Goal: Task Accomplishment & Management: Manage account settings

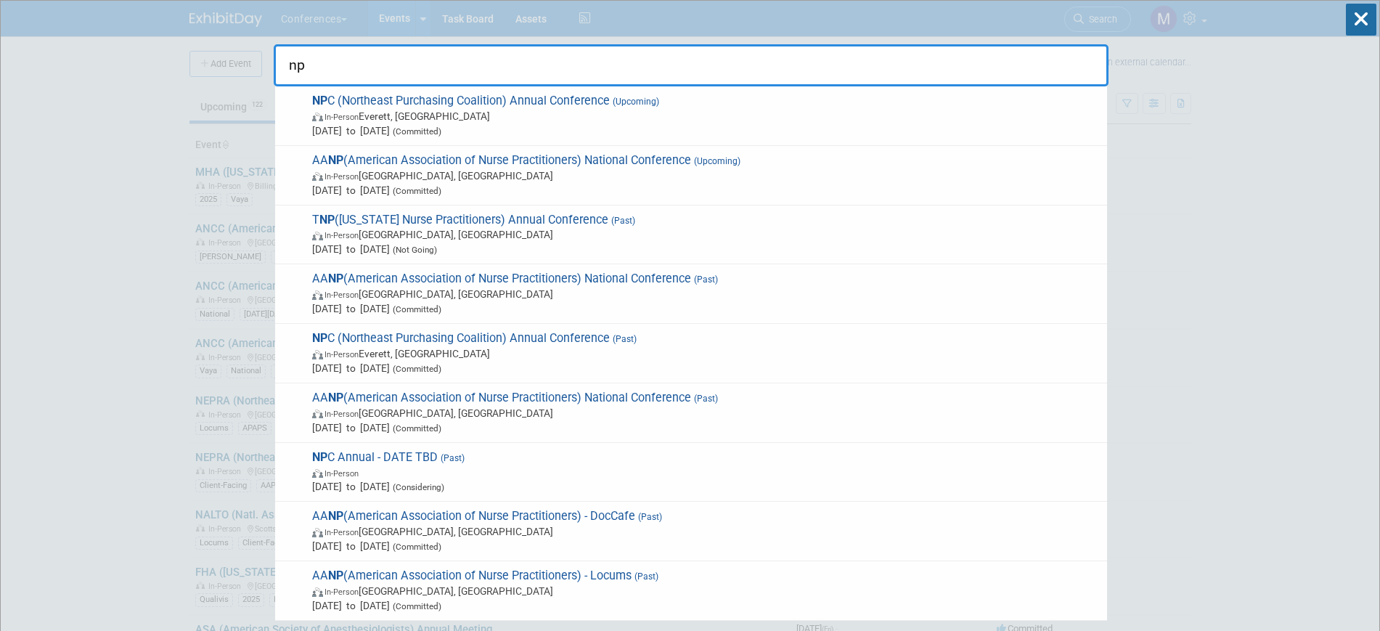
type input "n"
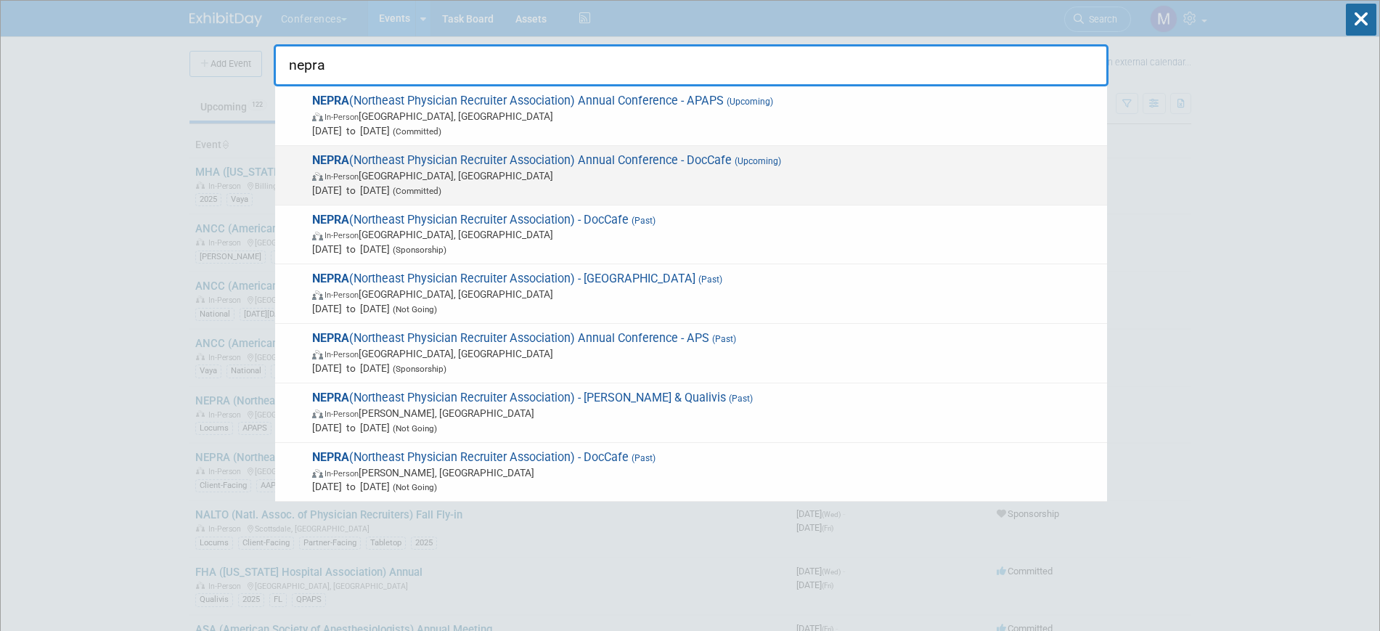
type input "nepra"
click at [617, 183] on span "[DATE] to [DATE] (Committed)" at bounding box center [706, 190] width 788 height 15
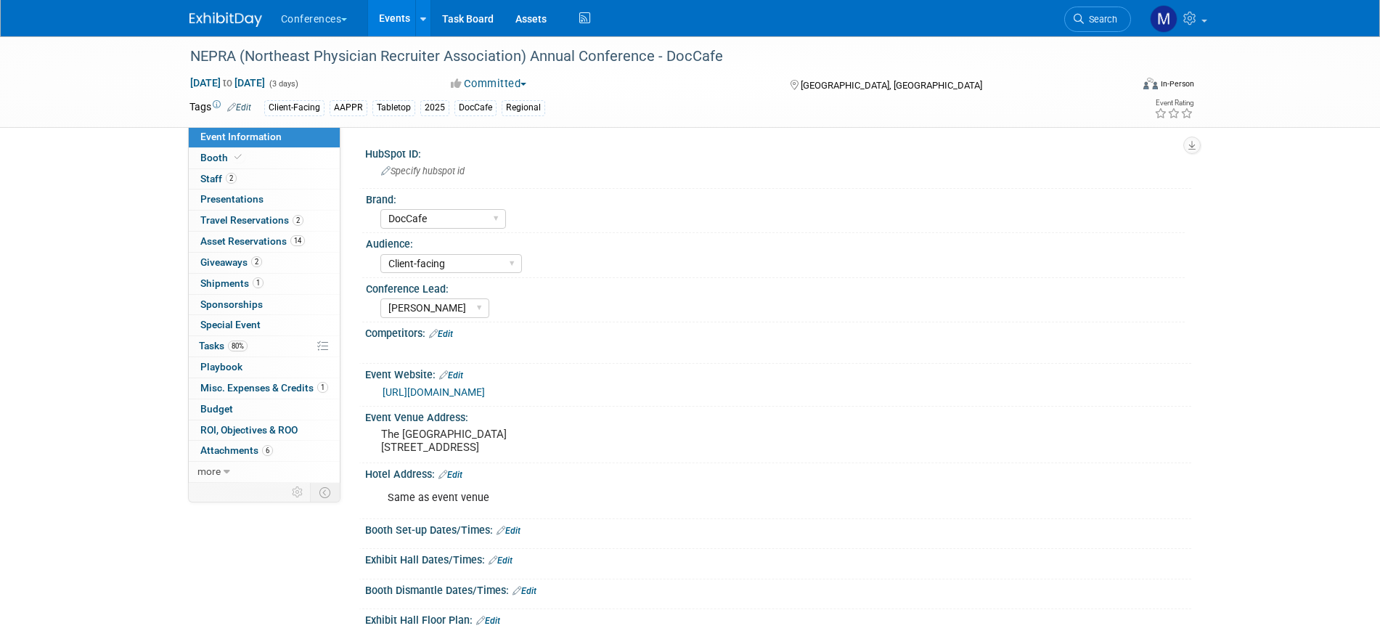
select select "DocCafe"
select select "Client-facing"
select select "Marygrace"
click at [264, 346] on link "80% Tasks 80%" at bounding box center [264, 346] width 151 height 20
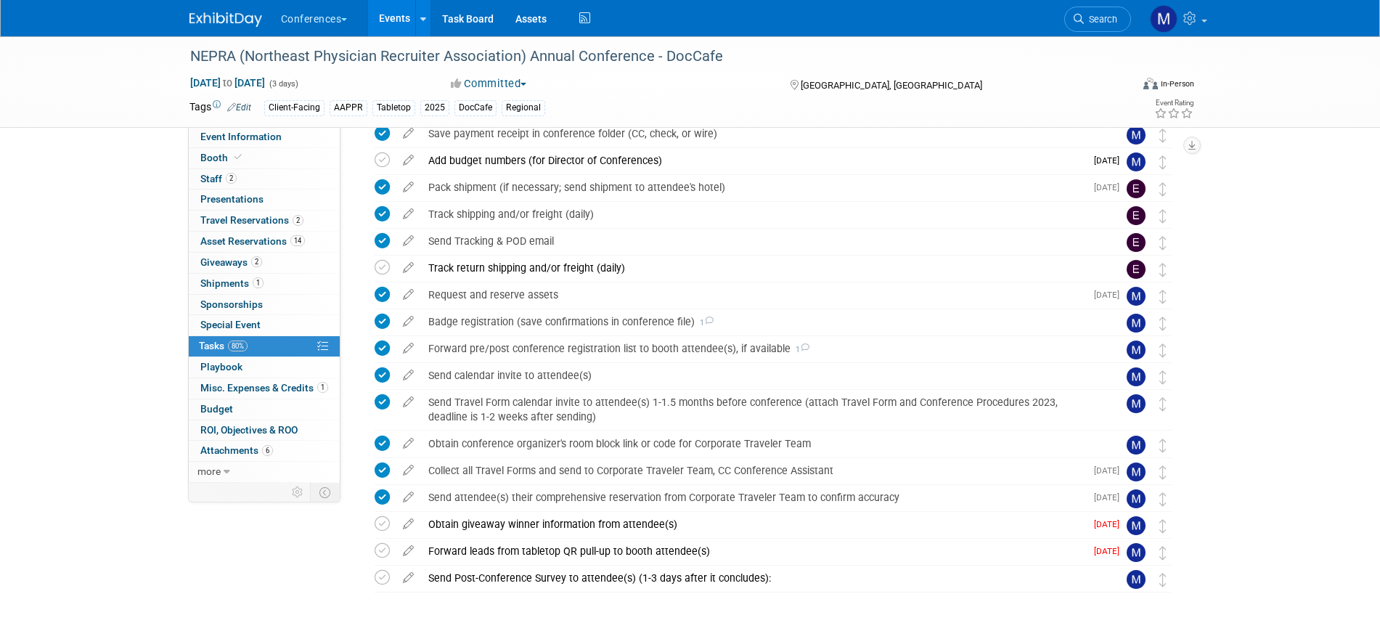
scroll to position [281, 0]
click at [513, 183] on div "Pack shipment (if necessary; send shipment to attendee's hotel)" at bounding box center [753, 188] width 664 height 25
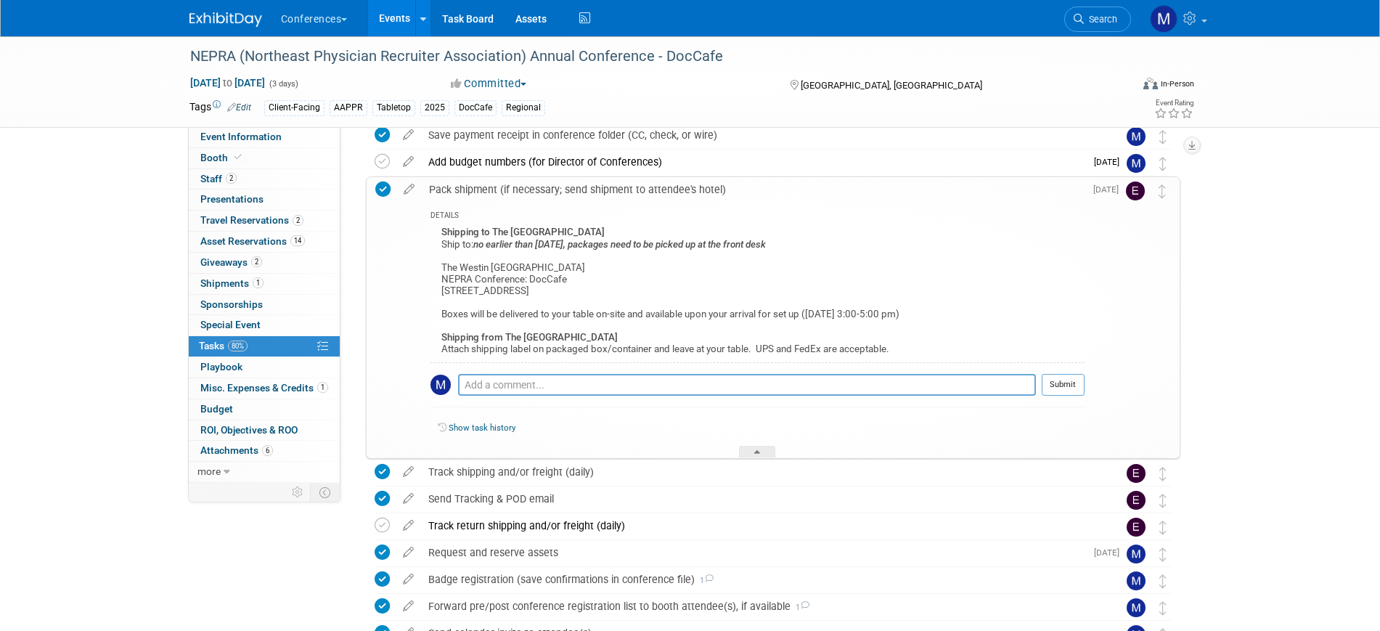
click at [513, 183] on div "Pack shipment (if necessary; send shipment to attendee's hotel)" at bounding box center [753, 189] width 663 height 25
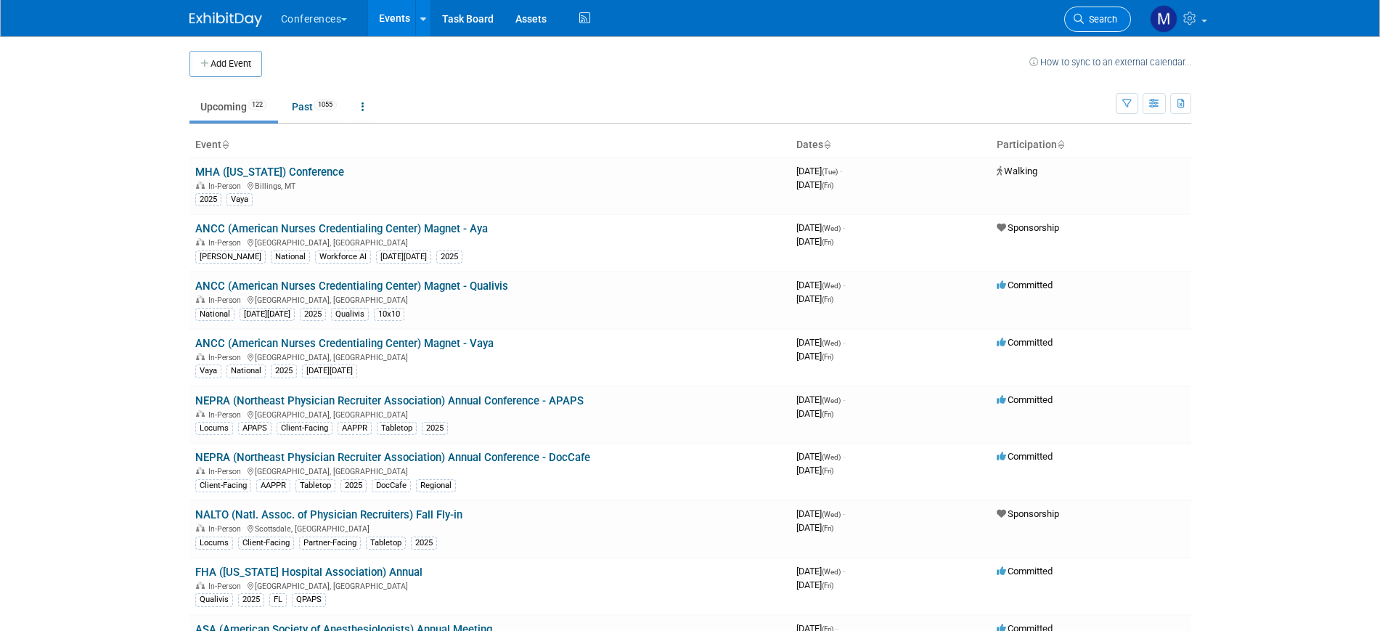
drag, startPoint x: 0, startPoint y: 0, endPoint x: 1099, endPoint y: 15, distance: 1098.8
click at [1099, 15] on span "Search" at bounding box center [1100, 19] width 33 height 11
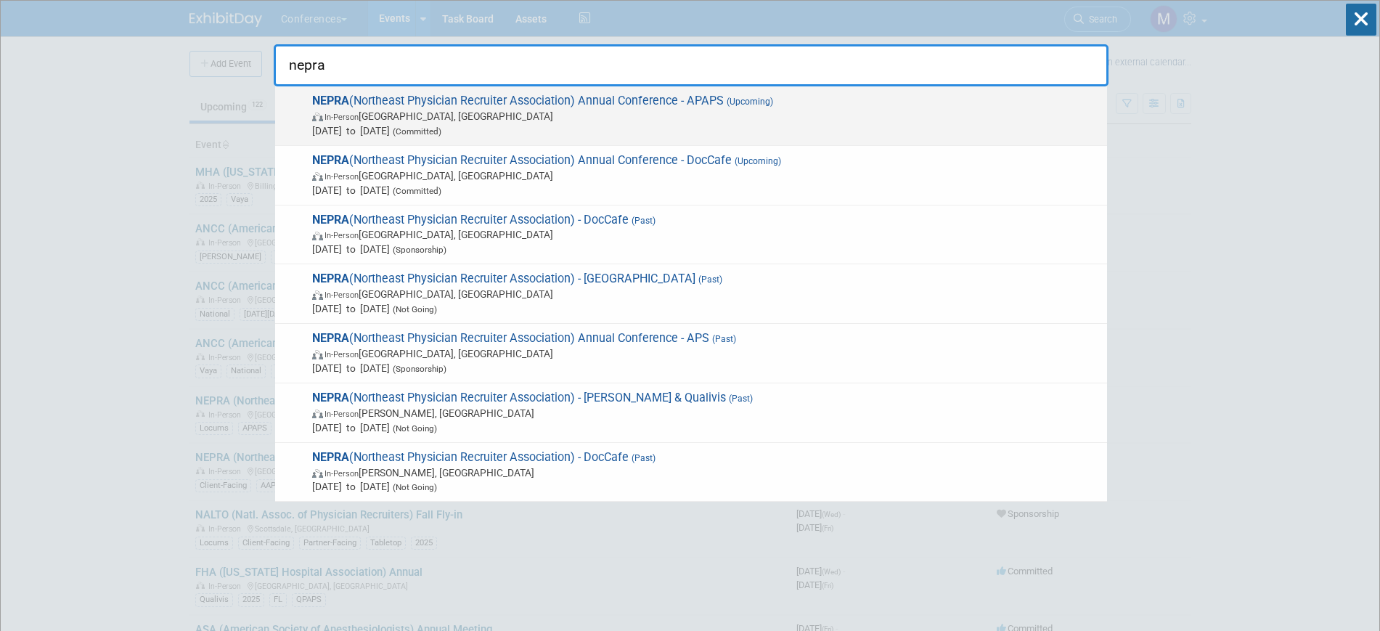
type input "nepra"
click at [567, 118] on span "In-Person Portland, ME" at bounding box center [706, 116] width 788 height 15
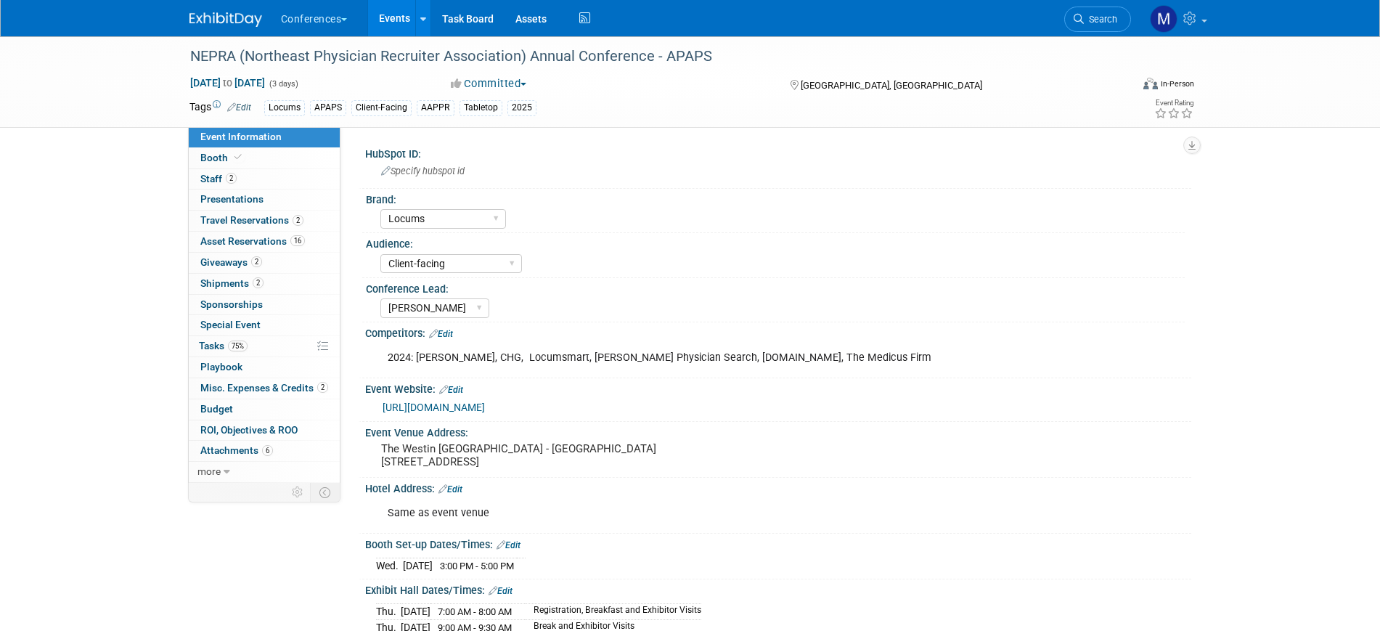
select select "Locums"
select select "Client-facing"
select select "[PERSON_NAME]"
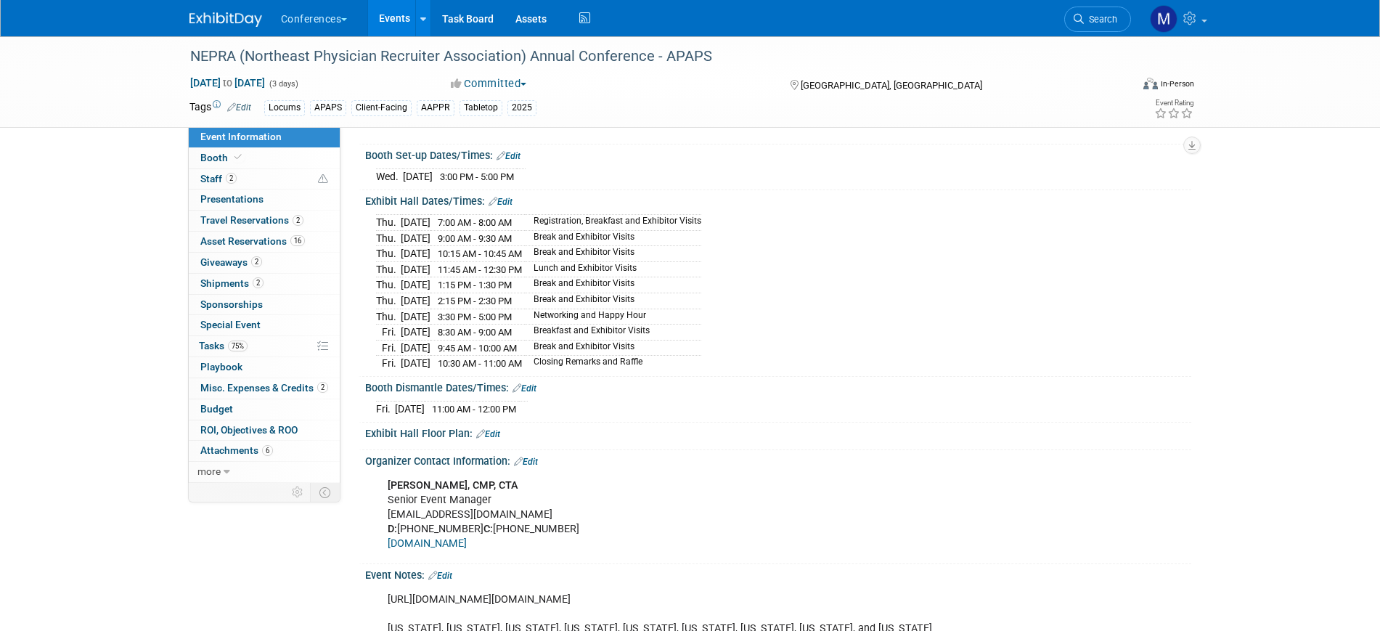
scroll to position [389, 0]
click at [255, 354] on link "75% Tasks 75%" at bounding box center [264, 346] width 151 height 20
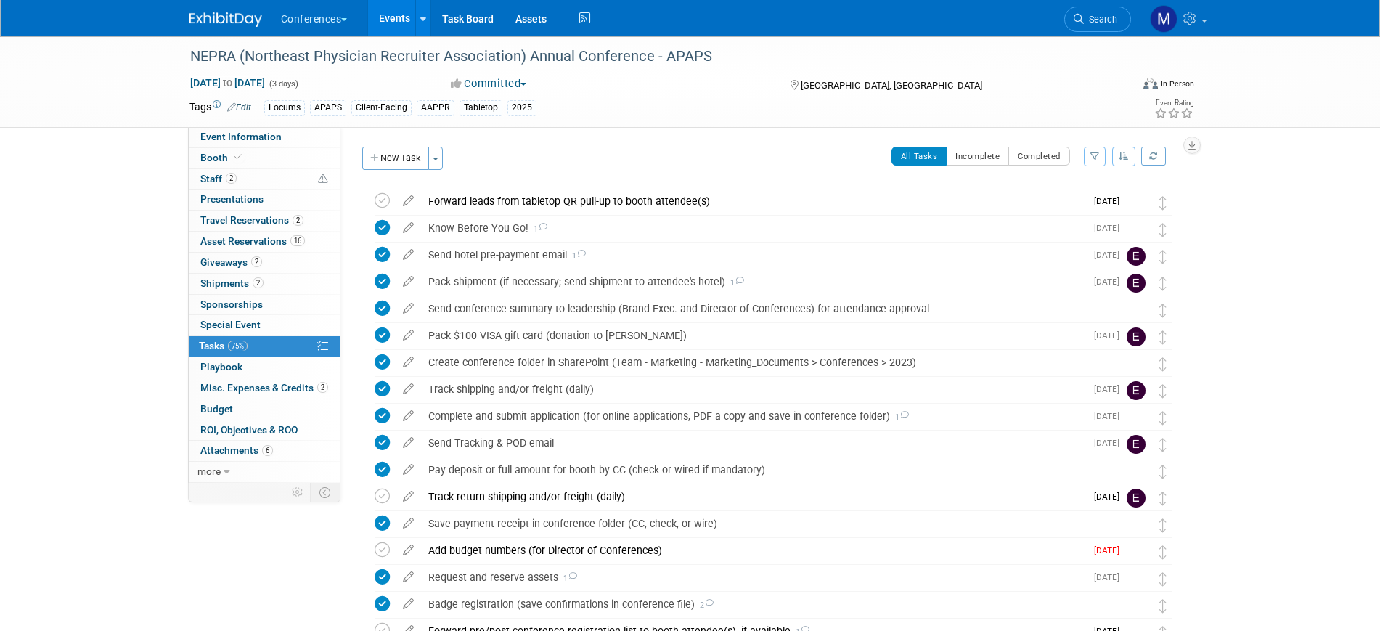
scroll to position [306, 0]
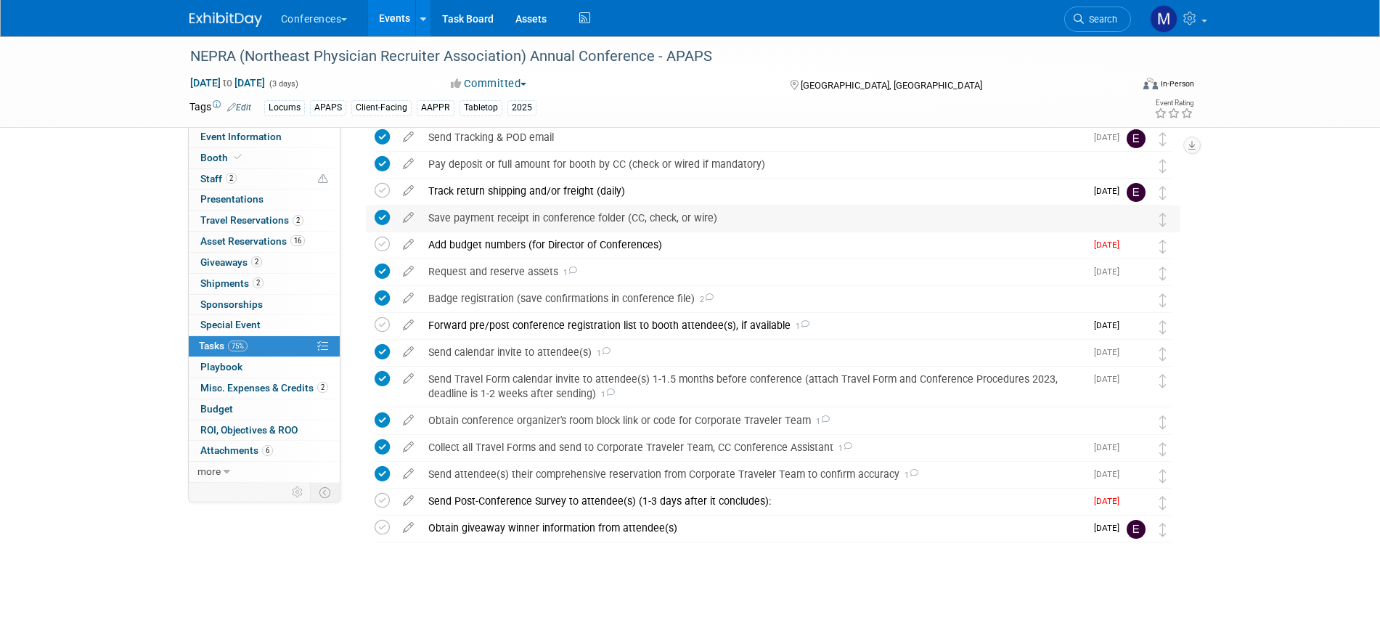
click at [468, 216] on div "Save payment receipt in conference folder (CC, check, or wire)" at bounding box center [759, 218] width 677 height 25
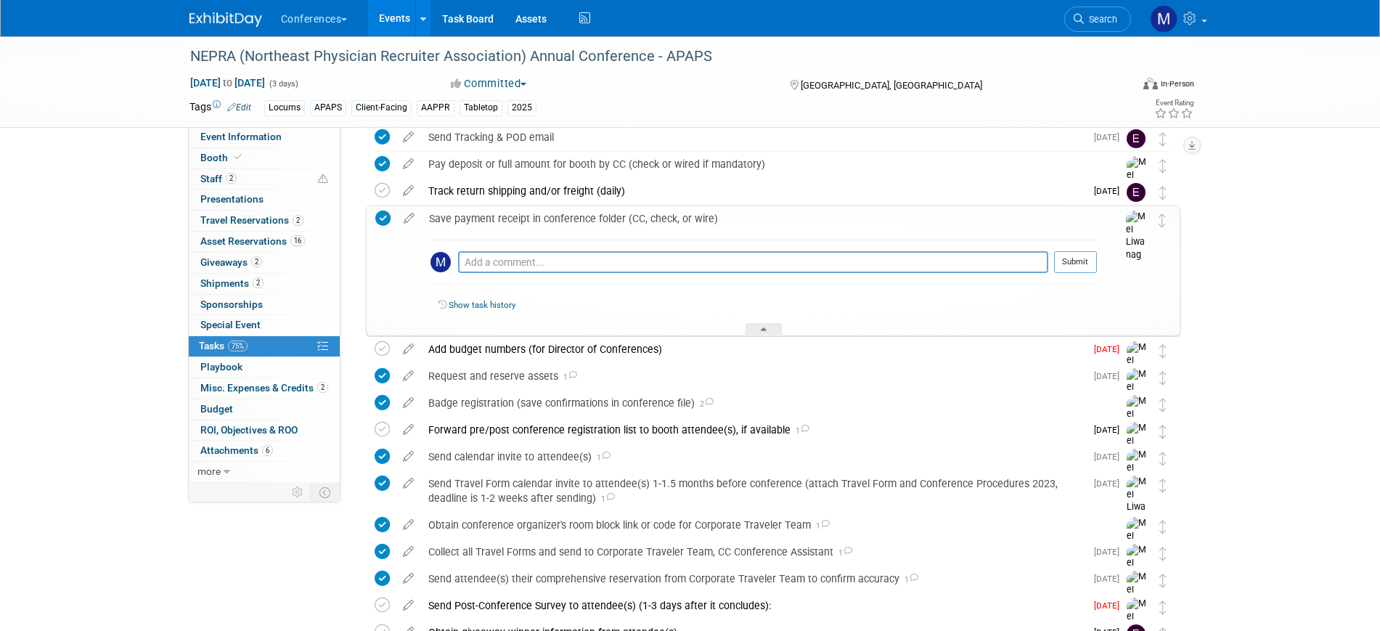
click at [468, 216] on div "Save payment receipt in conference folder (CC, check, or wire)" at bounding box center [759, 218] width 675 height 25
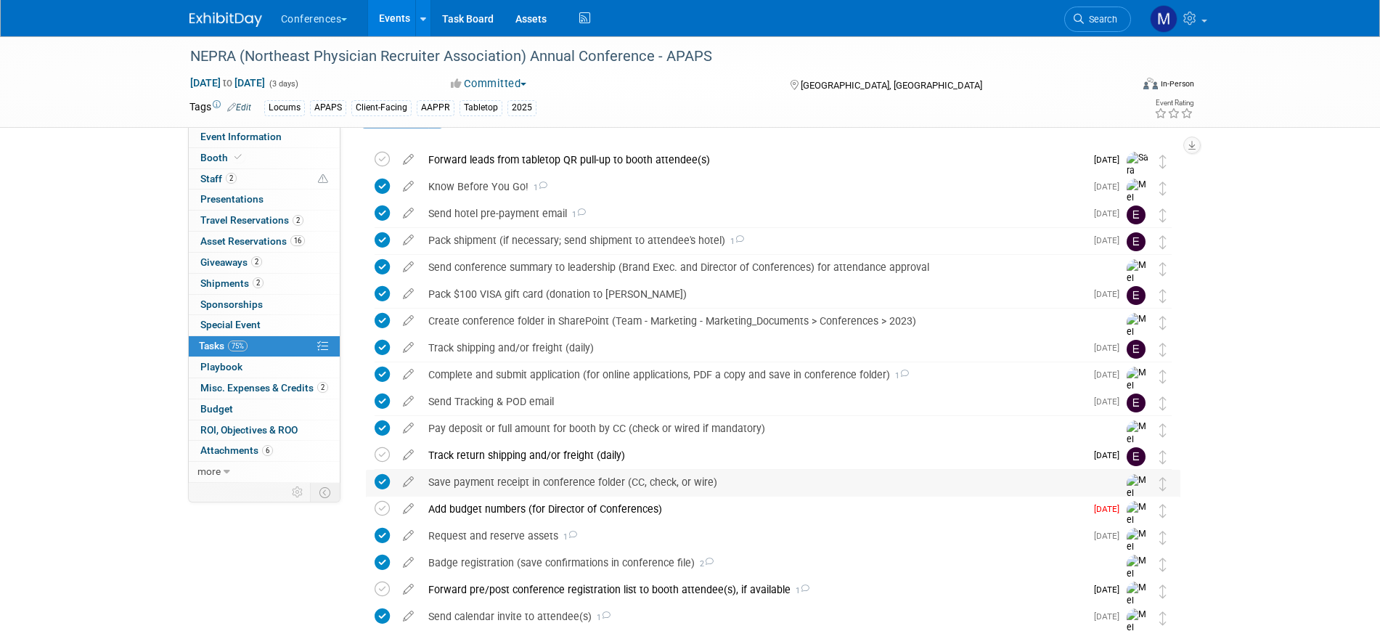
scroll to position [41, 0]
click at [466, 217] on div "Send hotel pre-payment email 1" at bounding box center [753, 214] width 664 height 25
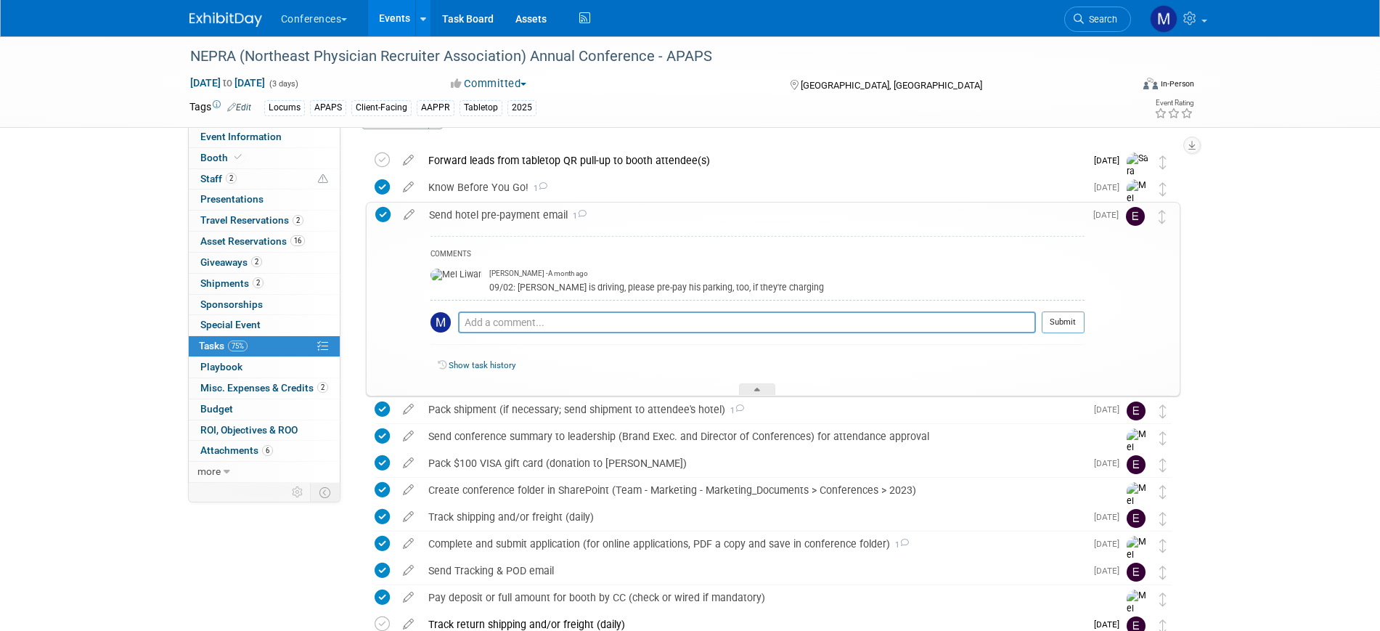
click at [464, 224] on div "Send hotel pre-payment email 1" at bounding box center [753, 215] width 663 height 25
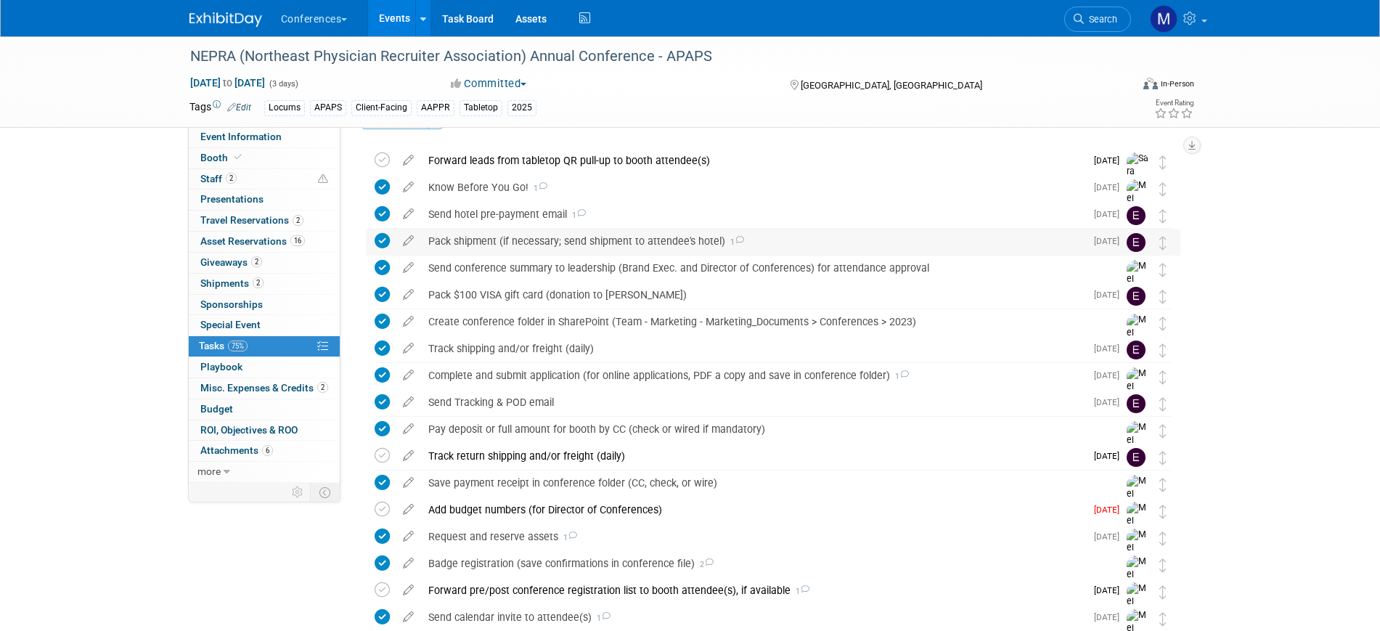
click at [465, 245] on div "Pack shipment (if necessary; send shipment to attendee's hotel) 1" at bounding box center [753, 241] width 664 height 25
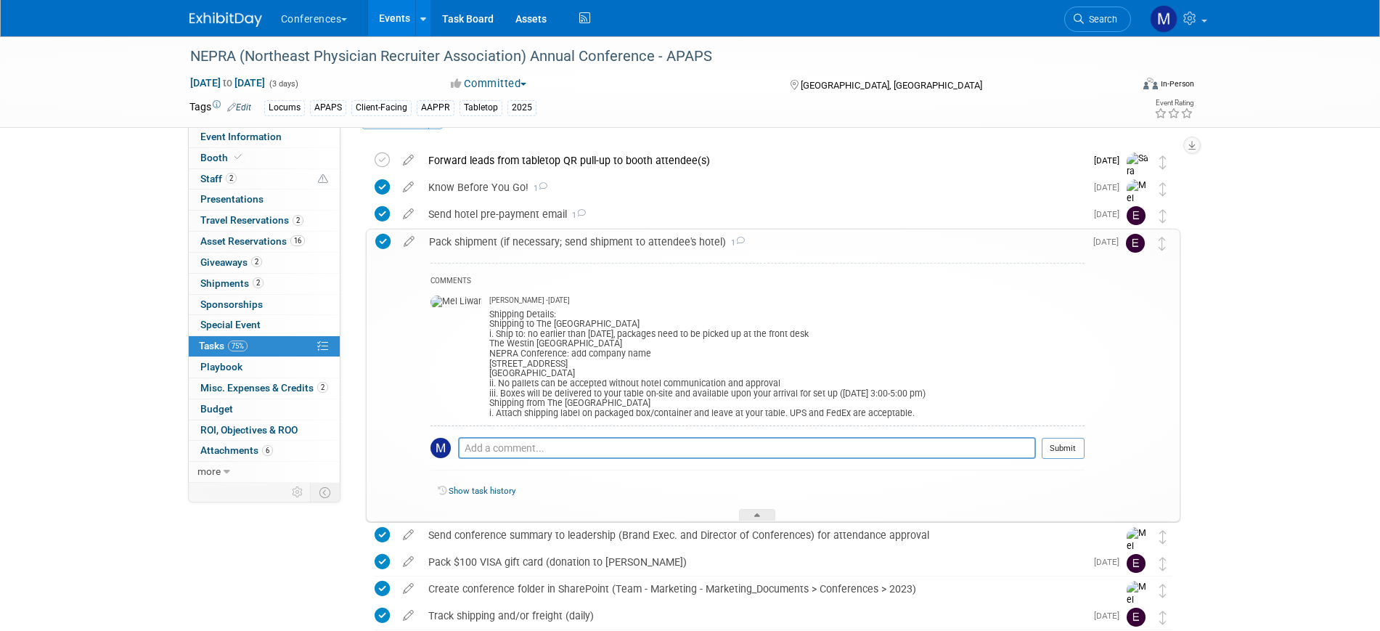
click at [465, 245] on div "Pack shipment (if necessary; send shipment to attendee's hotel) 1" at bounding box center [753, 241] width 663 height 25
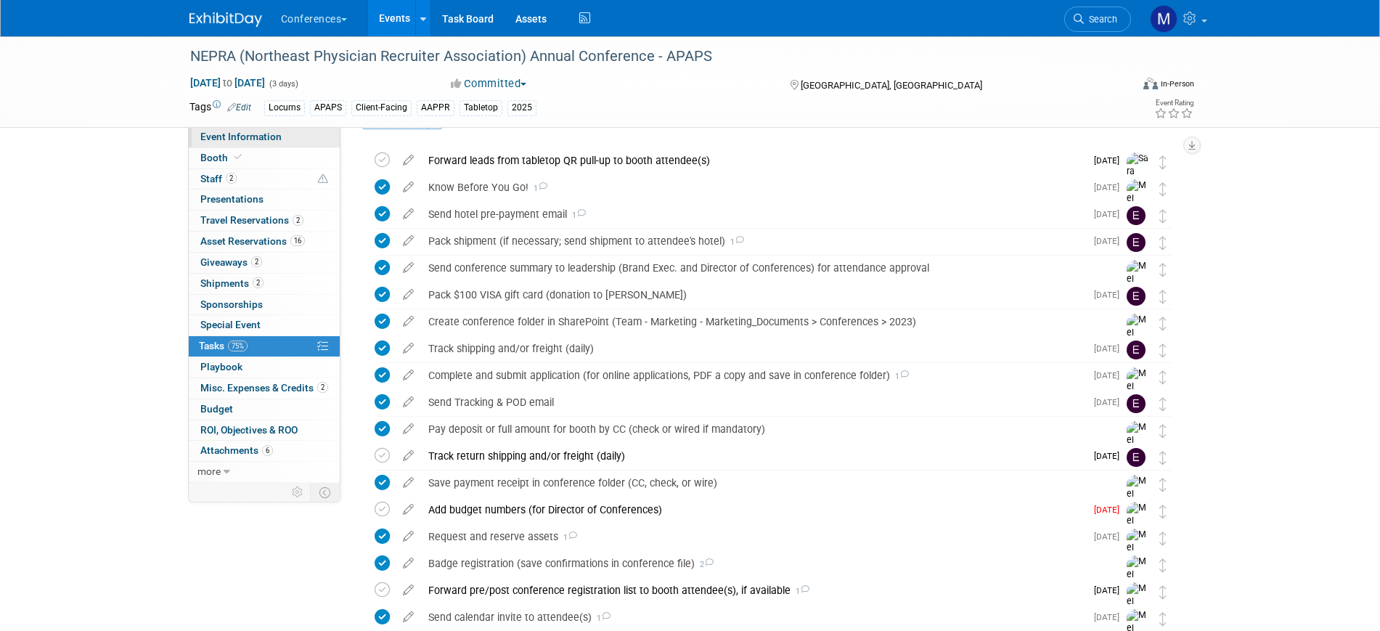
click at [220, 134] on span "Event Information" at bounding box center [240, 137] width 81 height 12
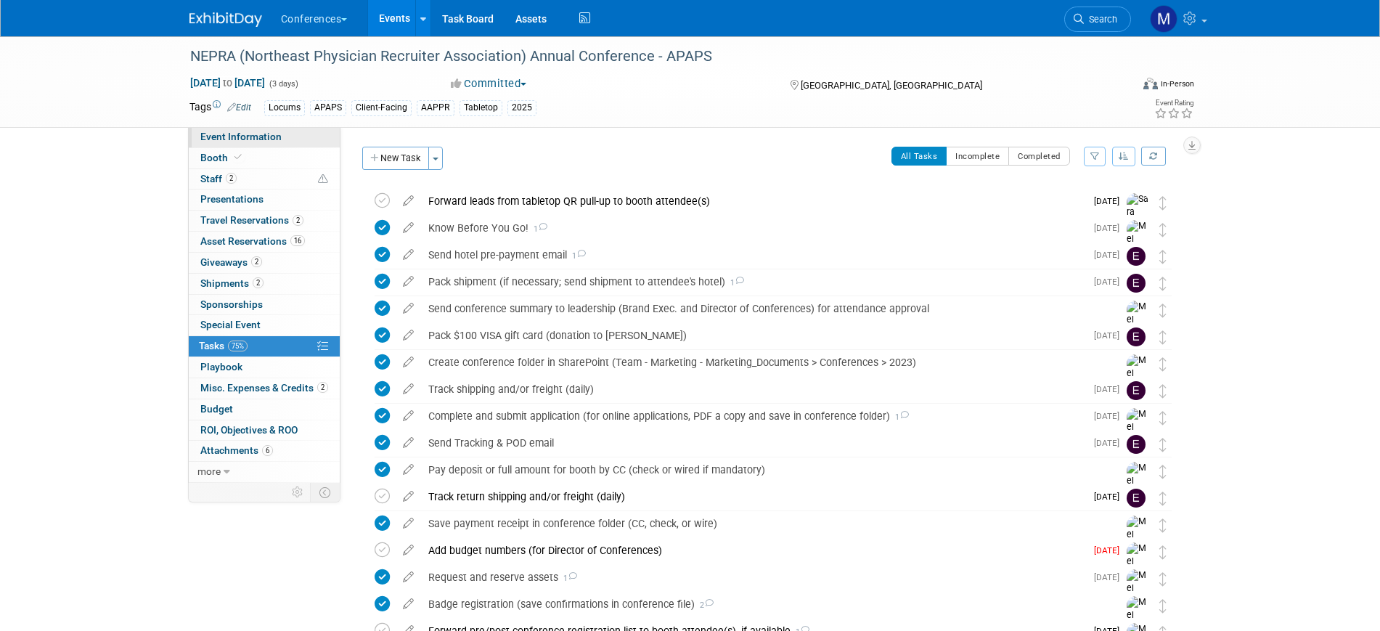
select select "Locums"
select select "Client-facing"
select select "Mel"
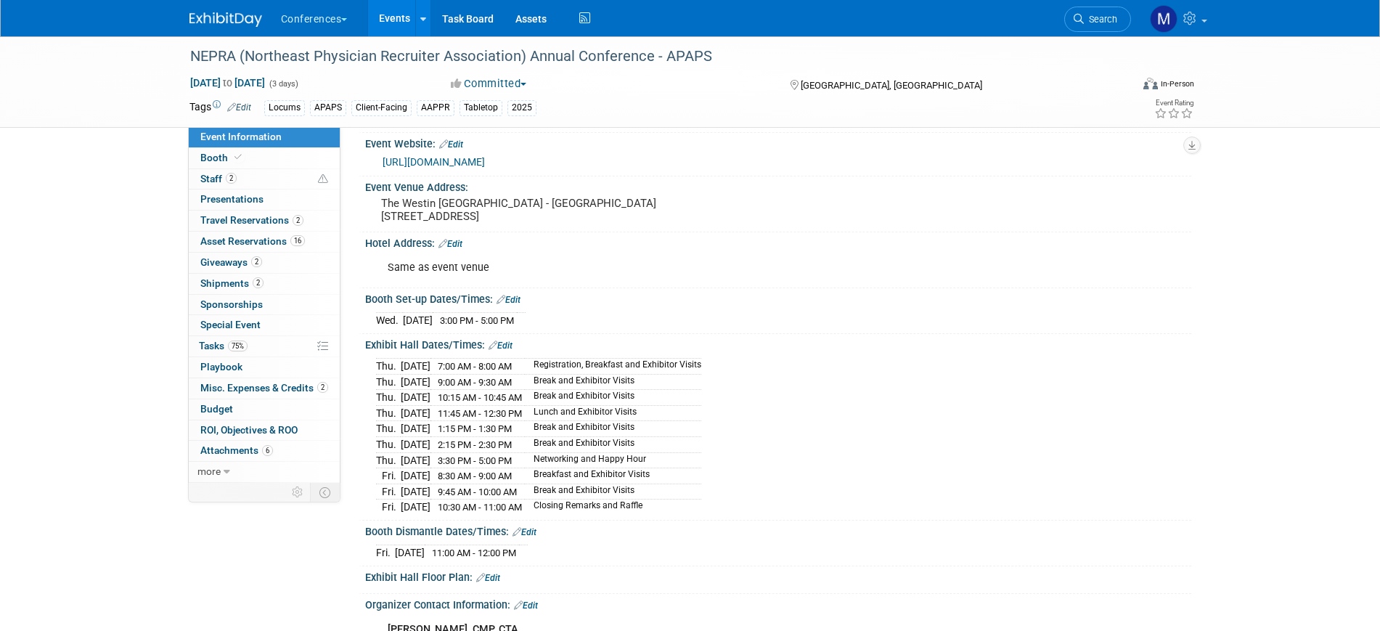
scroll to position [306, 0]
